Goal: Check status

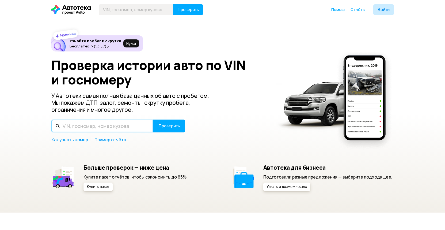
click at [82, 127] on input "text" at bounding box center [102, 125] width 102 height 13
type input "О990ЕР550"
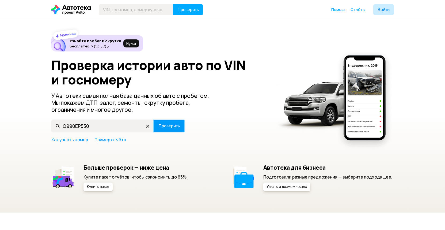
click at [173, 127] on span "Проверить" at bounding box center [168, 126] width 21 height 4
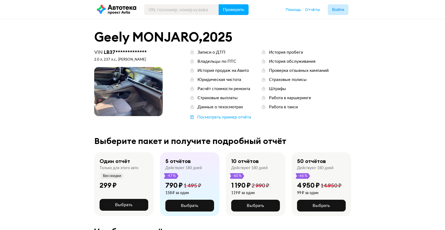
click at [148, 83] on span at bounding box center [128, 91] width 68 height 49
